Goal: Entertainment & Leisure: Consume media (video, audio)

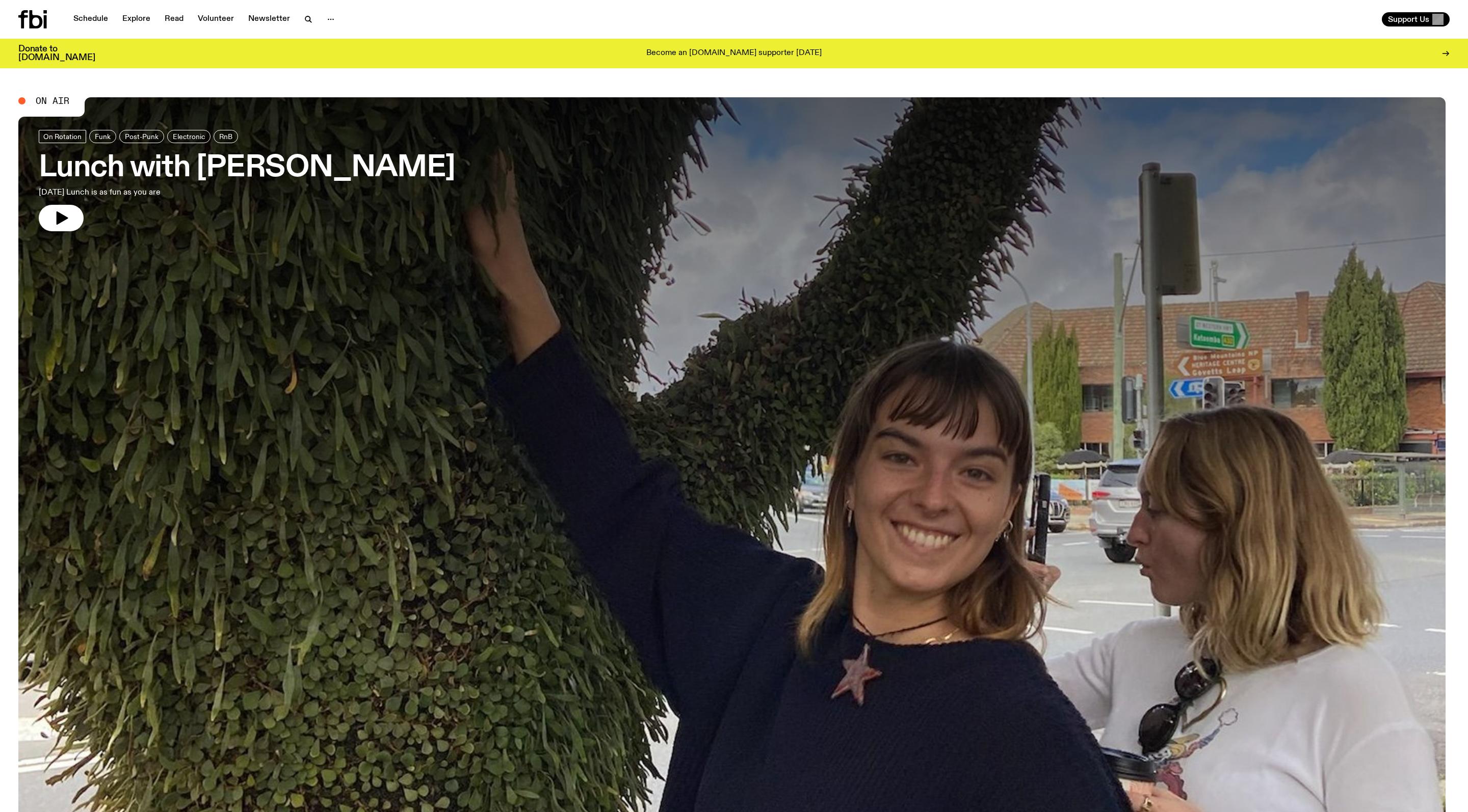
click at [205, 167] on h3 "Lunch with [PERSON_NAME]" at bounding box center [246, 168] width 416 height 28
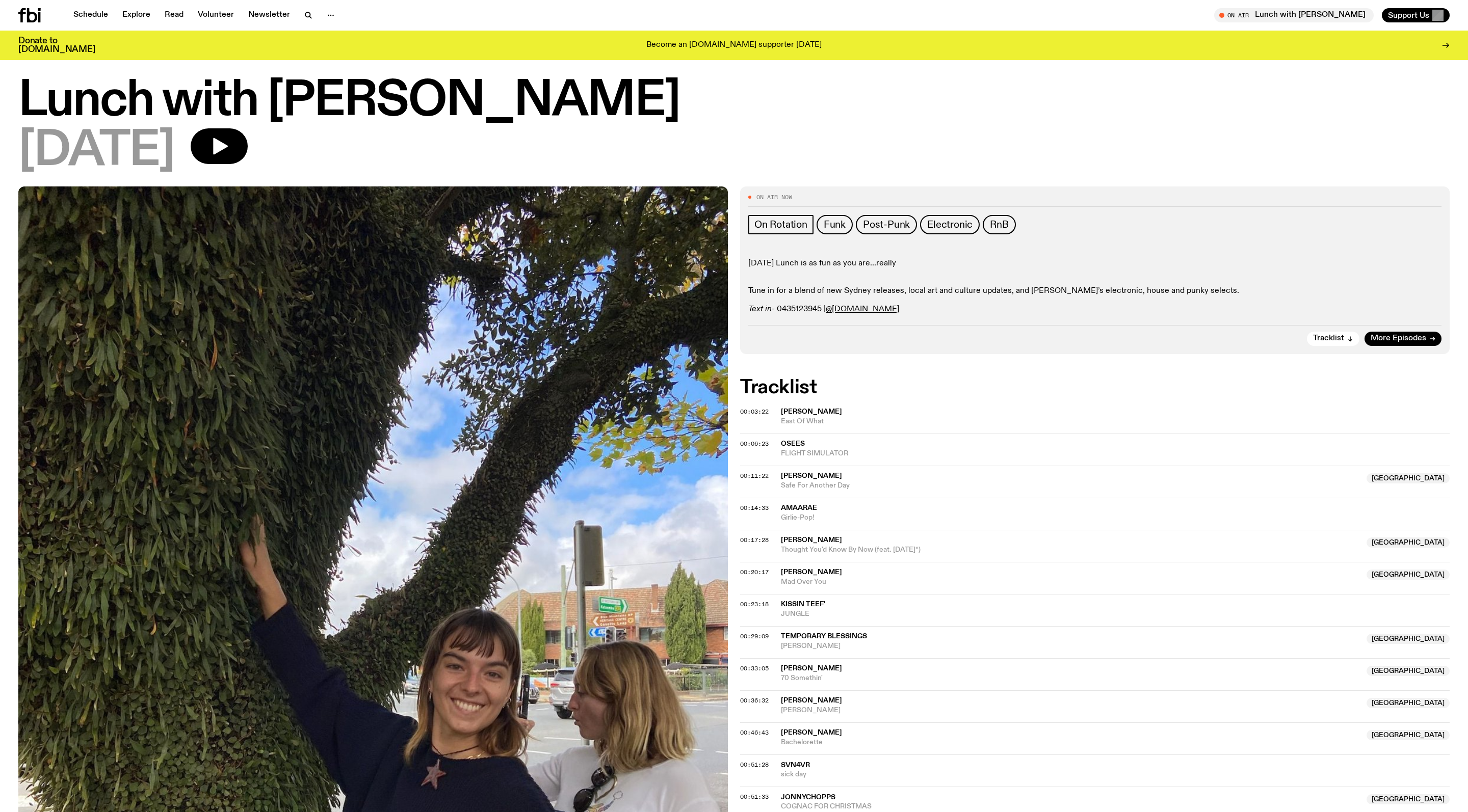
scroll to position [19, 0]
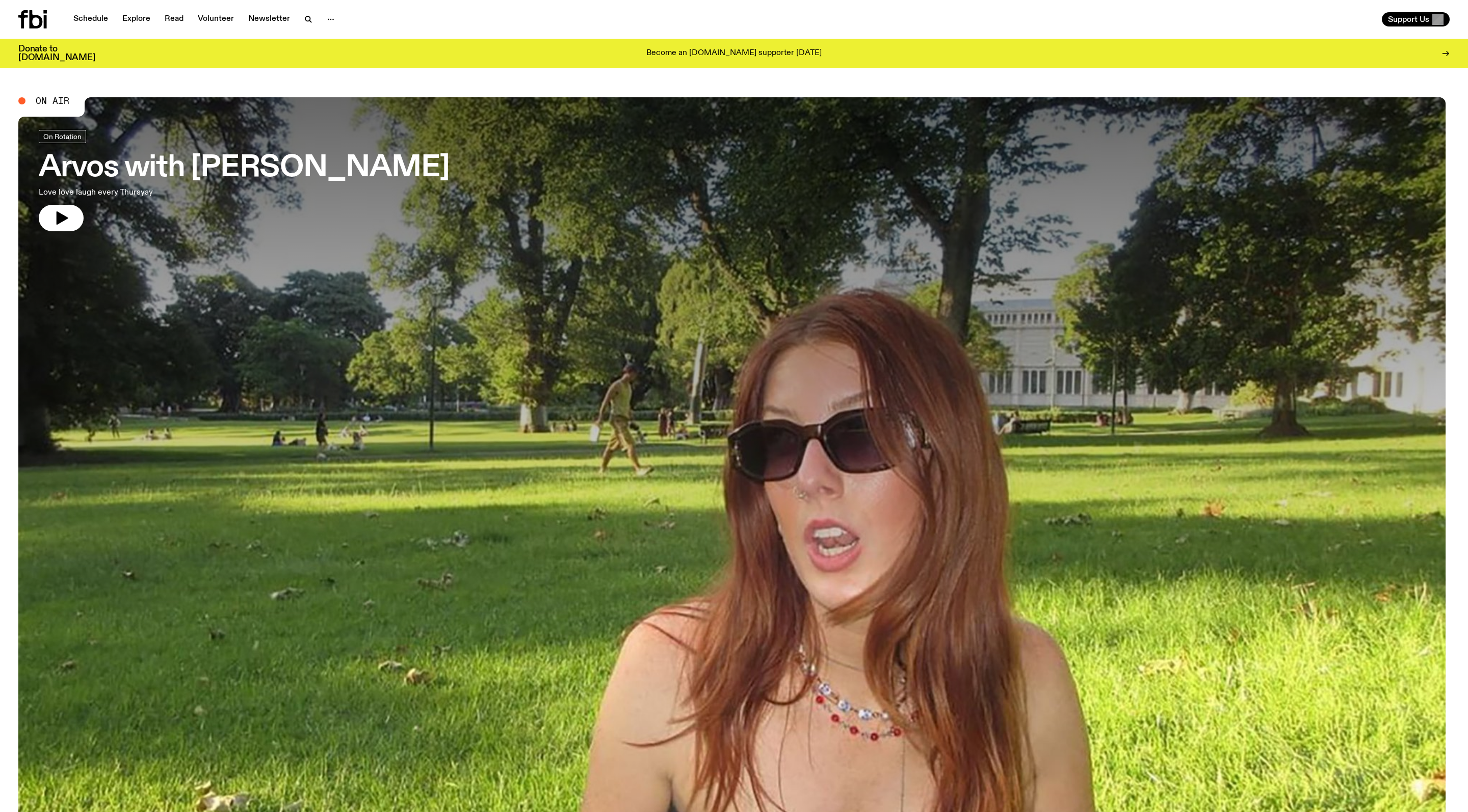
click at [366, 170] on h3 "Arvos with [PERSON_NAME]" at bounding box center [244, 168] width 411 height 28
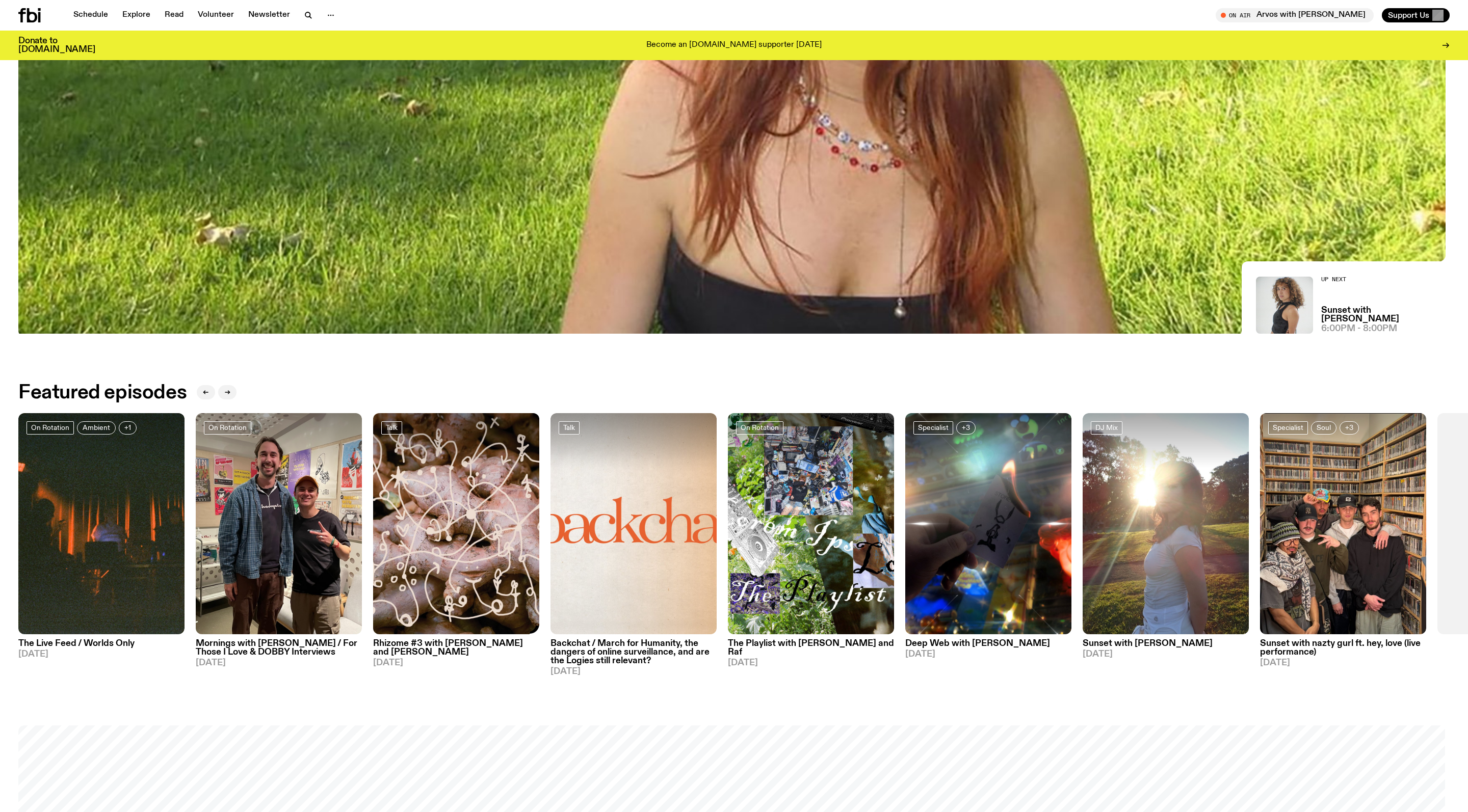
scroll to position [581, 0]
